Goal: Information Seeking & Learning: Check status

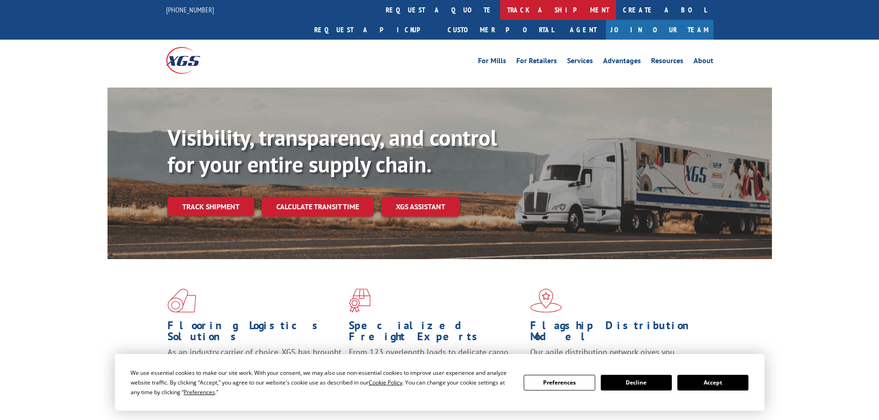
click at [500, 10] on link "track a shipment" at bounding box center [558, 10] width 116 height 20
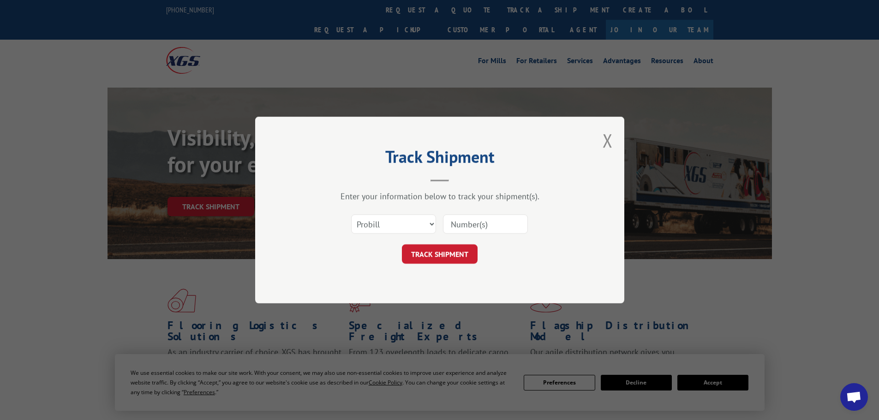
click at [461, 228] on input at bounding box center [485, 224] width 85 height 19
paste input "262030250906"
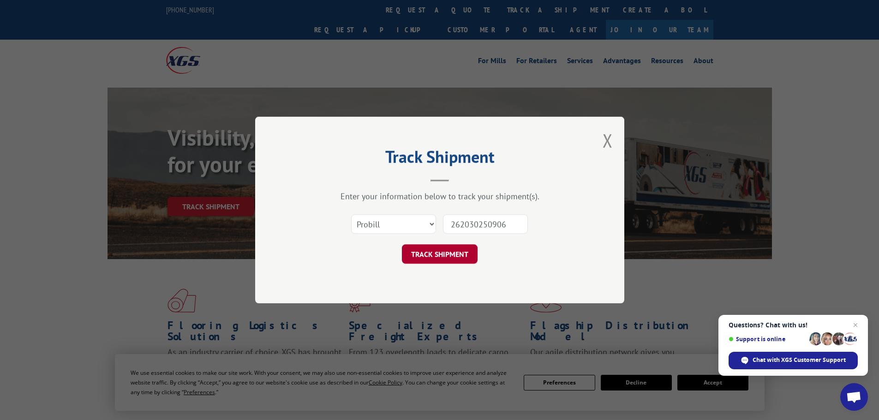
type input "262030250906"
click at [459, 257] on button "TRACK SHIPMENT" at bounding box center [440, 254] width 76 height 19
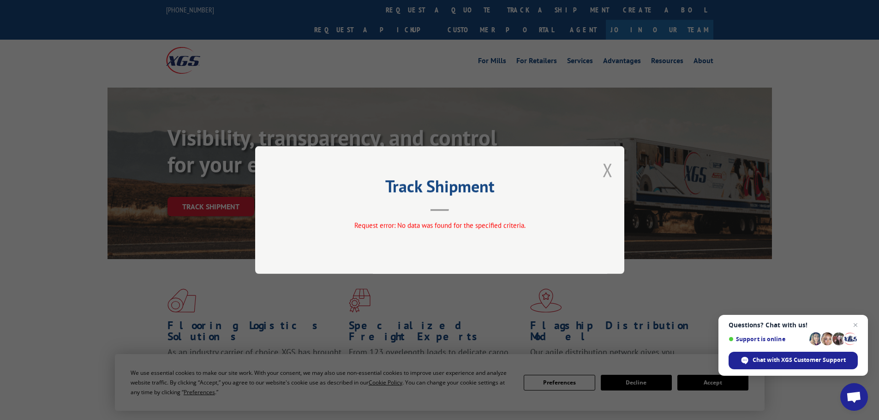
click at [608, 166] on button "Close modal" at bounding box center [608, 170] width 10 height 24
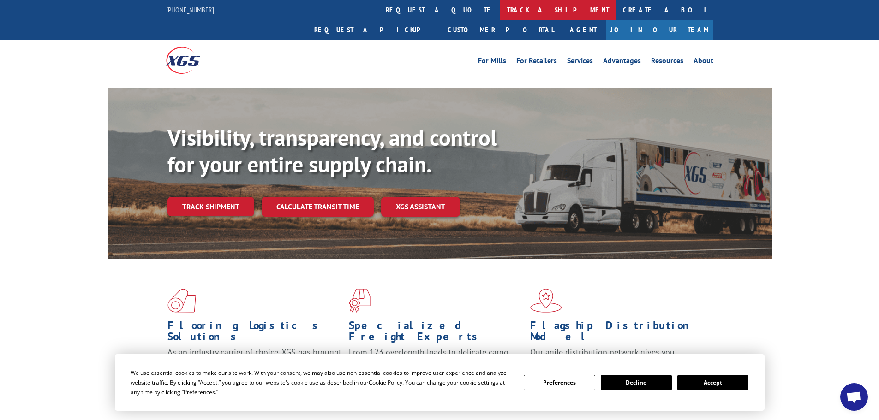
click at [500, 9] on link "track a shipment" at bounding box center [558, 10] width 116 height 20
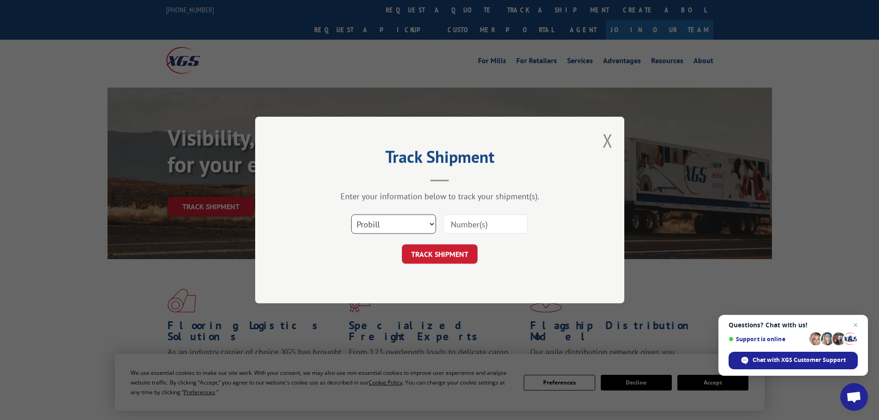
click at [431, 222] on select "Select category... Probill BOL PO" at bounding box center [393, 224] width 85 height 19
select select "bol"
click at [351, 215] on select "Select category... Probill BOL PO" at bounding box center [393, 224] width 85 height 19
click at [481, 222] on input at bounding box center [485, 224] width 85 height 19
paste input "451576"
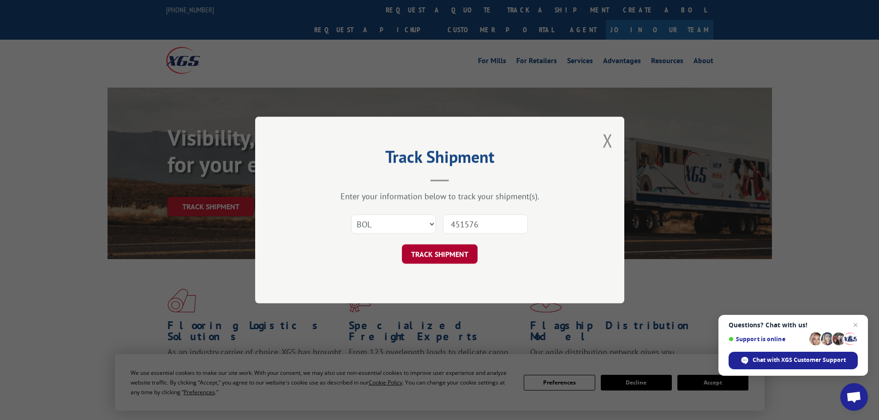
type input "451576"
click at [437, 255] on button "TRACK SHIPMENT" at bounding box center [440, 254] width 76 height 19
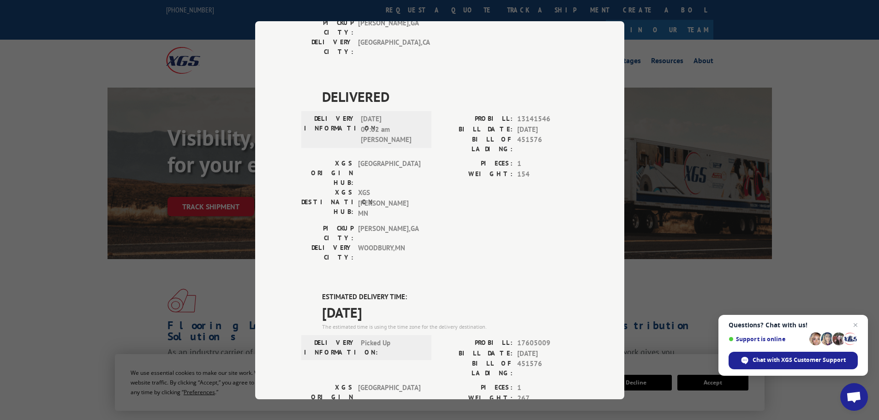
scroll to position [487, 0]
